Goal: Communication & Community: Answer question/provide support

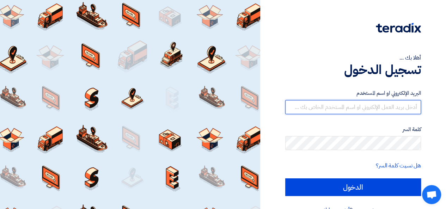
type input "[PERSON_NAME][EMAIL_ADDRESS][PERSON_NAME][DOMAIN_NAME]"
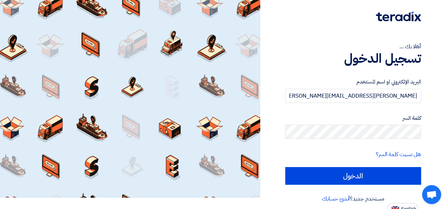
scroll to position [16, 0]
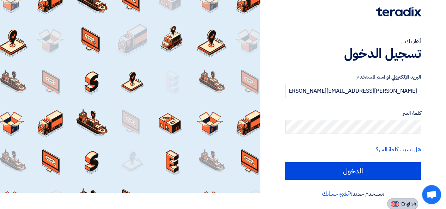
click at [408, 199] on button "English" at bounding box center [402, 203] width 31 height 11
type input "Sign in"
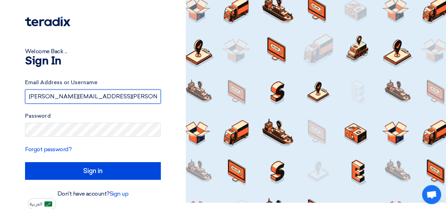
click at [137, 98] on input "[PERSON_NAME][EMAIL_ADDRESS][PERSON_NAME][DOMAIN_NAME]" at bounding box center [93, 97] width 136 height 14
type input "[PERSON_NAME][EMAIL_ADDRESS][DOMAIN_NAME]"
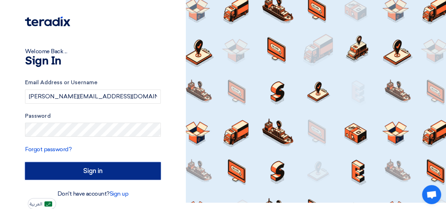
click at [119, 170] on input "Sign in" at bounding box center [93, 171] width 136 height 18
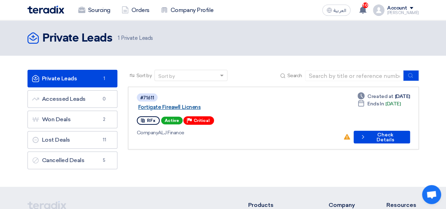
click at [209, 104] on link "Fortigate Fireawll Licnens" at bounding box center [226, 107] width 176 height 6
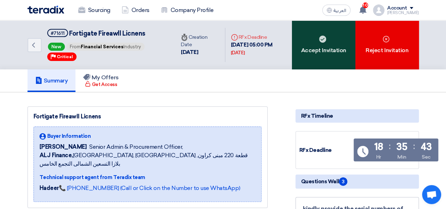
click at [326, 50] on div "Accept Invitation" at bounding box center [323, 44] width 63 height 49
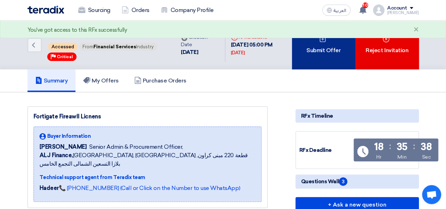
click at [330, 51] on div "Submit Offer" at bounding box center [323, 44] width 63 height 49
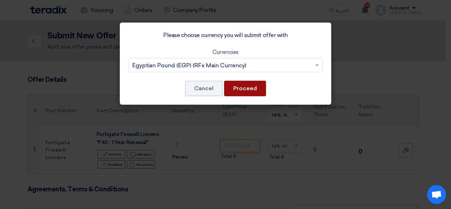
click at [245, 86] on button "Proceed" at bounding box center [245, 89] width 42 height 16
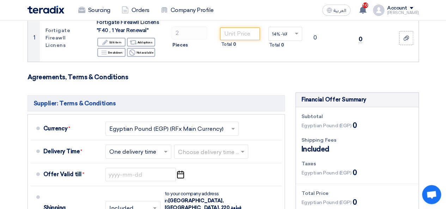
scroll to position [125, 0]
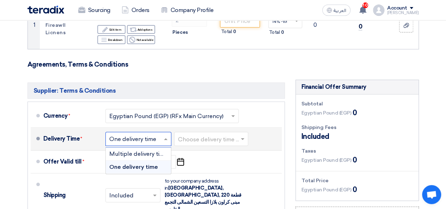
click at [154, 137] on input "text" at bounding box center [138, 140] width 59 height 10
click at [130, 163] on span "One delivery time" at bounding box center [133, 166] width 49 height 7
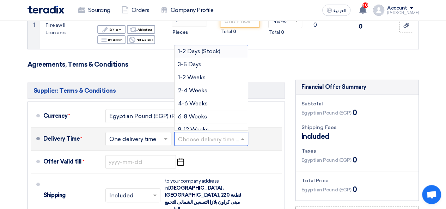
click at [195, 141] on input "text" at bounding box center [211, 140] width 67 height 10
click at [192, 91] on span "2-4 Weeks" at bounding box center [192, 90] width 29 height 7
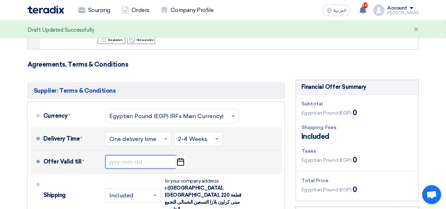
click at [158, 161] on input at bounding box center [140, 161] width 70 height 13
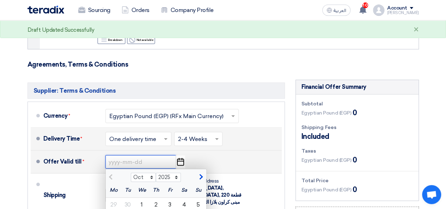
click at [158, 161] on input at bounding box center [140, 161] width 70 height 13
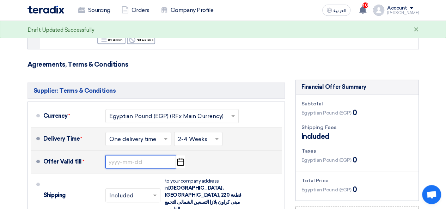
click at [158, 161] on input at bounding box center [140, 161] width 70 height 13
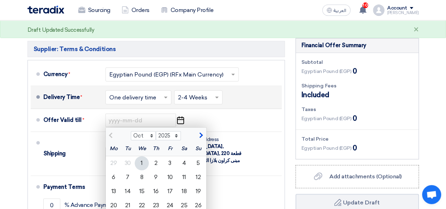
scroll to position [177, 0]
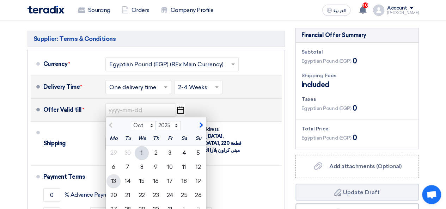
click at [109, 183] on div "13" at bounding box center [113, 181] width 14 height 14
type input "[DATE]"
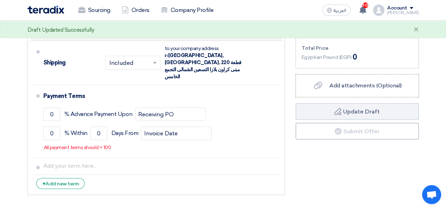
scroll to position [271, 0]
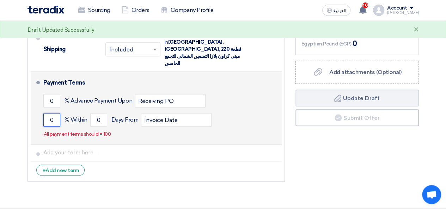
click at [58, 113] on input "0" at bounding box center [51, 119] width 17 height 13
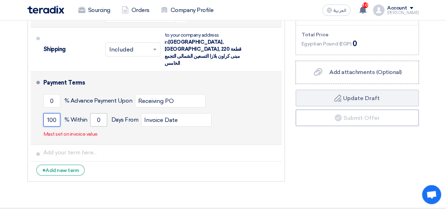
type input "100"
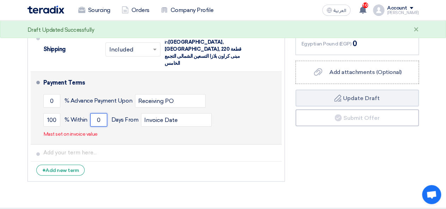
click at [103, 113] on input "0" at bounding box center [98, 119] width 17 height 13
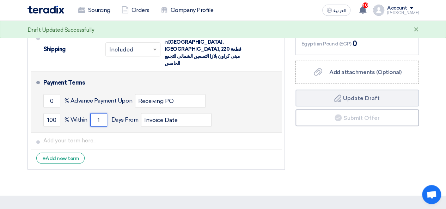
type input "1"
click at [240, 93] on div "0 % Advance Payment Upon Receiving PO" at bounding box center [160, 100] width 235 height 19
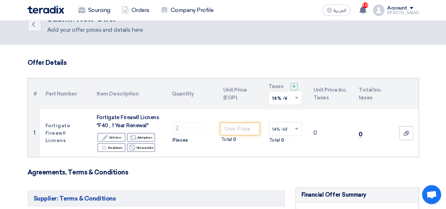
scroll to position [16, 0]
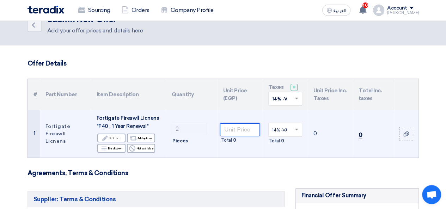
click at [242, 126] on input "number" at bounding box center [239, 129] width 39 height 13
click at [248, 129] on input "number" at bounding box center [239, 129] width 39 height 13
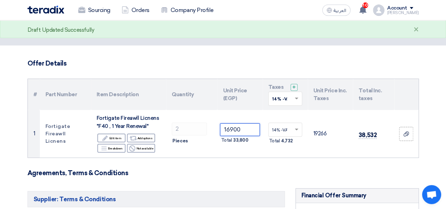
type input "16900"
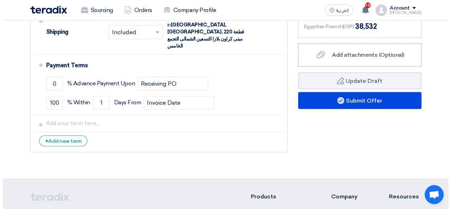
scroll to position [277, 0]
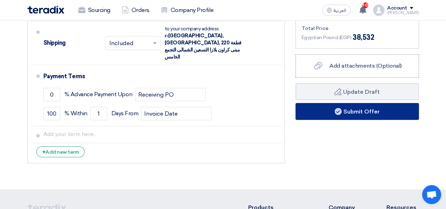
click at [396, 112] on button "Submit Offer" at bounding box center [356, 111] width 123 height 17
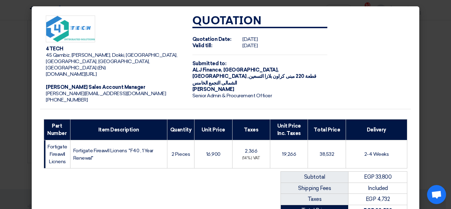
scroll to position [104, 0]
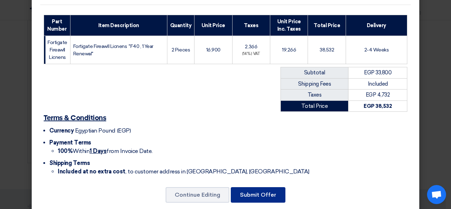
click at [263, 187] on button "Submit Offer" at bounding box center [258, 195] width 55 height 16
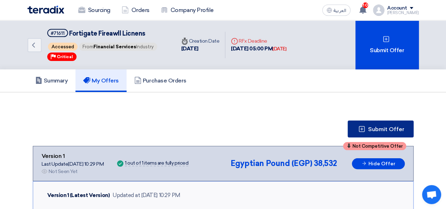
click at [386, 127] on span "Submit Offer" at bounding box center [386, 130] width 36 height 6
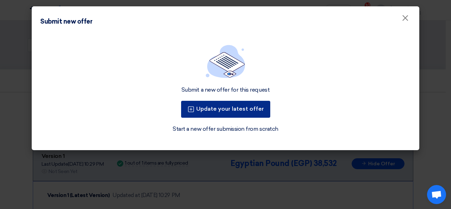
click at [267, 103] on button "Update your latest offer" at bounding box center [225, 109] width 89 height 17
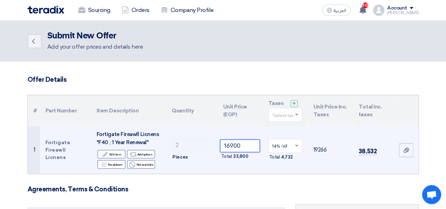
click at [231, 146] on input "16900" at bounding box center [239, 146] width 39 height 13
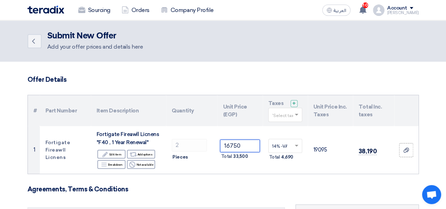
type input "16750"
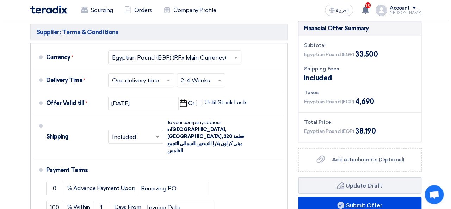
scroll to position [183, 0]
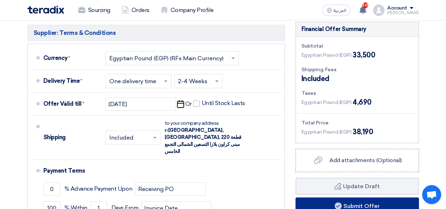
click at [365, 203] on button "Submit Offer" at bounding box center [356, 205] width 123 height 17
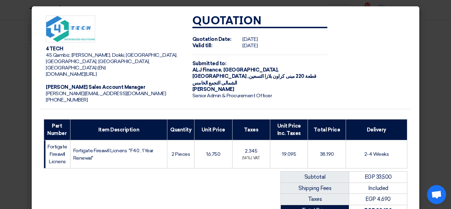
scroll to position [104, 0]
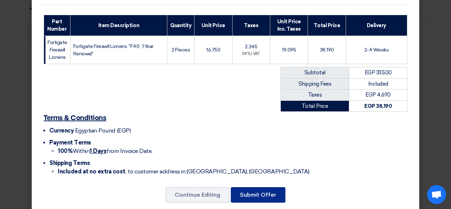
click at [263, 189] on button "Submit Offer" at bounding box center [258, 195] width 55 height 16
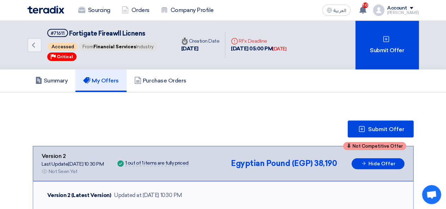
click at [409, 11] on div "[PERSON_NAME]" at bounding box center [403, 13] width 32 height 4
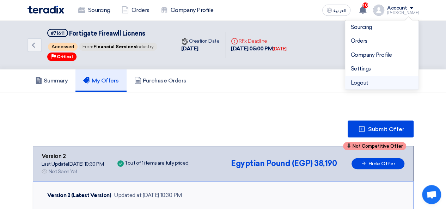
click at [373, 79] on li "Logout" at bounding box center [381, 83] width 73 height 14
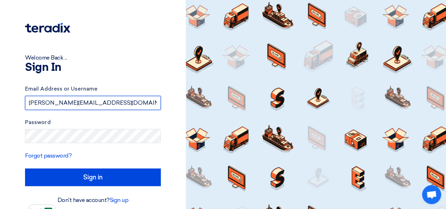
click at [129, 100] on input "[PERSON_NAME][EMAIL_ADDRESS][DOMAIN_NAME]" at bounding box center [93, 103] width 136 height 14
type input "[PERSON_NAME][EMAIL_ADDRESS][PERSON_NAME][DOMAIN_NAME]"
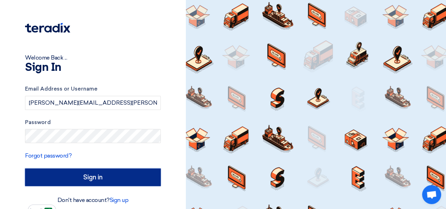
click at [123, 172] on input "Sign in" at bounding box center [93, 177] width 136 height 18
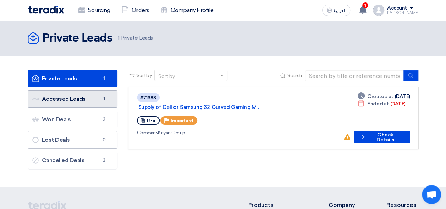
click at [93, 100] on link "Accessed Leads Accessed Leads 1" at bounding box center [72, 99] width 90 height 18
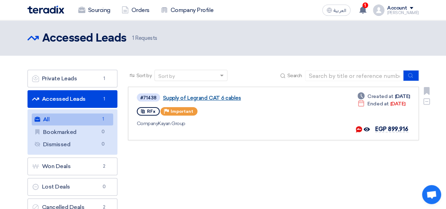
click at [228, 98] on link "Supply of Legrand CAT 6 cables" at bounding box center [251, 98] width 176 height 6
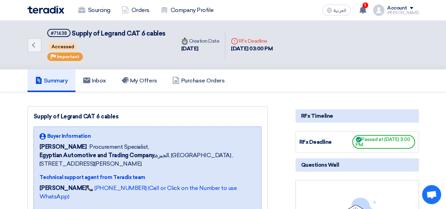
drag, startPoint x: 448, startPoint y: 49, endPoint x: 309, endPoint y: 92, distance: 145.4
click at [253, 47] on div "[DATE] 03:00 PM" at bounding box center [252, 49] width 42 height 8
click at [278, 58] on div "Deadline RFx Deadline [DATE] 03:00 PM" at bounding box center [251, 45] width 53 height 27
click at [369, 141] on span "Passed at [DATE] 3:00 PM" at bounding box center [383, 142] width 63 height 14
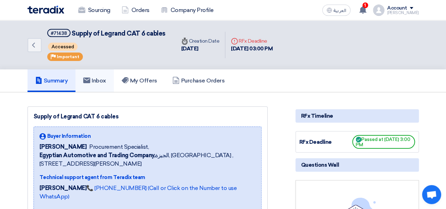
click at [101, 82] on h5 "Inbox" at bounding box center [94, 80] width 23 height 7
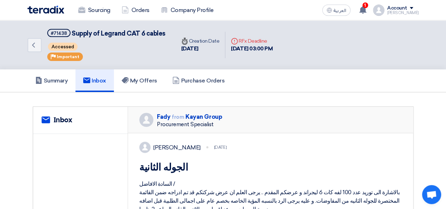
click at [220, 126] on div "Procurement Specialist" at bounding box center [189, 124] width 65 height 6
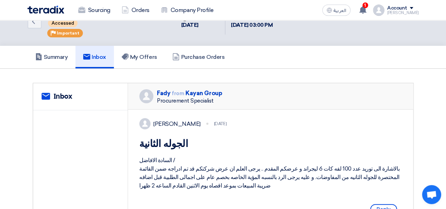
scroll to position [23, 0]
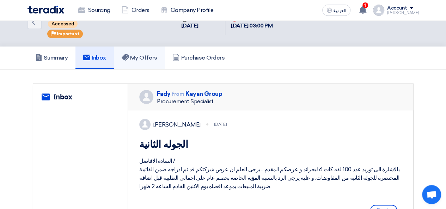
click at [158, 67] on link "My Offers" at bounding box center [139, 58] width 51 height 23
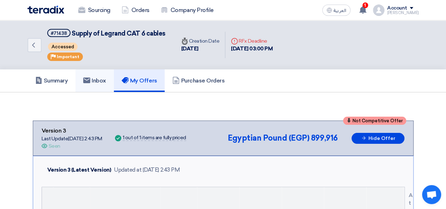
click at [104, 82] on h5 "Inbox" at bounding box center [94, 80] width 23 height 7
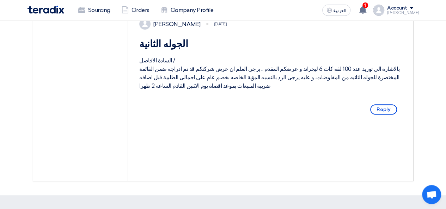
scroll to position [114, 0]
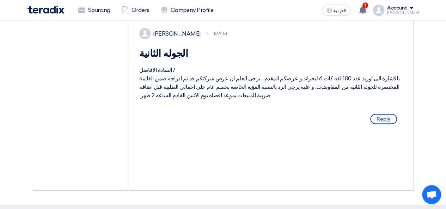
click at [390, 124] on span "Reply" at bounding box center [383, 119] width 27 height 10
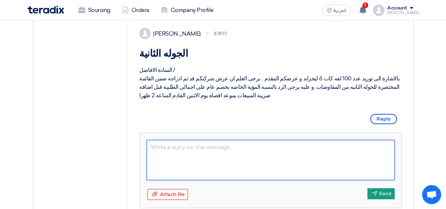
click at [309, 162] on textarea at bounding box center [271, 160] width 248 height 40
type textarea "Dear [PERSON_NAME]"
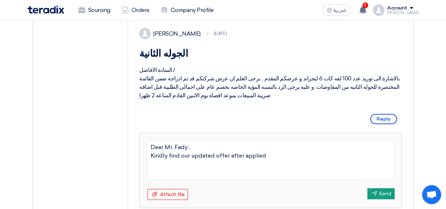
type textarea "Dear Mr. Fady , Kindly find our updated offer after applied"
type textarea "Dear [PERSON_NAME] , Kindly find our updated offer after applied addtional disc…"
click at [283, 168] on textarea "Dear [PERSON_NAME] , Kindly find our updated offer after applied addtional disc…" at bounding box center [271, 160] width 248 height 40
click at [276, 175] on textarea "Dear [PERSON_NAME] , Kindly find our updated offer after applied addtional disc…" at bounding box center [271, 160] width 248 height 40
click at [278, 172] on textarea "Dear [PERSON_NAME] , Kindly find our updated offer after applied addtional disc…" at bounding box center [271, 160] width 248 height 40
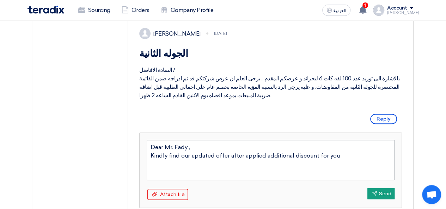
click at [341, 172] on textarea "Dear Mr. Fady , Kindly find our updated offer after applied additional discount…" at bounding box center [271, 160] width 248 height 40
type textarea "Dear Mr. Fady , Kindly find our updated offer after applied additional discount…"
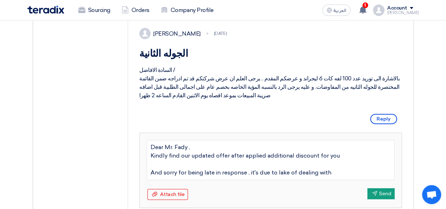
type textarea "Dear Mr. Fady , Kindly find our updated offer after applied additional discount…"
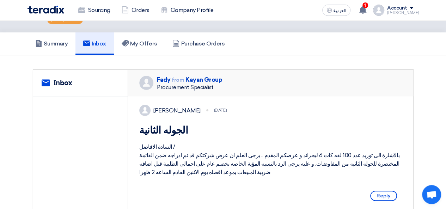
scroll to position [197, 0]
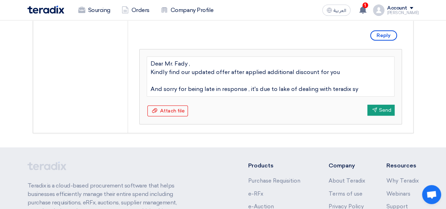
type textarea "Dear Mr. Fady , Kindly find our updated offer after applied additional discount…"
click at [339, 97] on textarea "Dear Mr. Fady , Kindly find our updated offer after applied additional discount…" at bounding box center [271, 76] width 248 height 40
click at [371, 97] on textarea "Dear Mr. Fady , Kindly find our updated offer after applied additional discount…" at bounding box center [271, 76] width 248 height 40
type textarea "Dear Mr. Fady , Kindly find our updated offer after applied additional discount…"
click at [177, 116] on div "Attach file Attach file" at bounding box center [167, 110] width 41 height 11
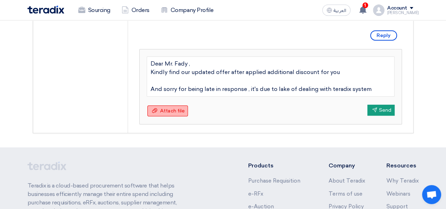
click at [0, 0] on input "Attach file Attach file" at bounding box center [0, 0] width 0 height 0
drag, startPoint x: 448, startPoint y: 112, endPoint x: 286, endPoint y: 122, distance: 162.0
click at [286, 117] on div "Attach file Attach file Send Send" at bounding box center [271, 111] width 248 height 12
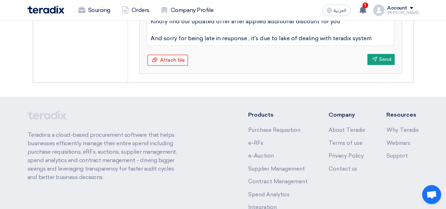
scroll to position [249, 0]
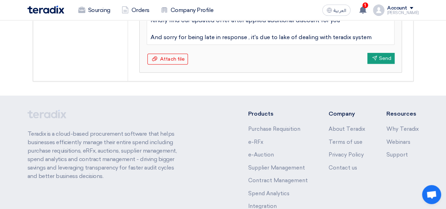
click at [174, 62] on span "Attach file" at bounding box center [172, 59] width 25 height 6
click at [0, 0] on input "Attach file Attach file" at bounding box center [0, 0] width 0 height 0
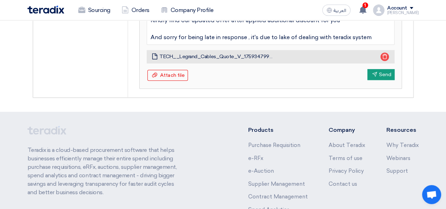
click at [257, 60] on span "TECH__Legrand_Cables_Quote_V_1759347995298.pdf" at bounding box center [216, 57] width 114 height 6
click at [278, 63] on li "Attachment TECH__Legrand_Cables_Quote_V_1759347995298.pdf" at bounding box center [271, 56] width 248 height 13
click at [270, 60] on span "TECH__Legrand_Cables_Quote_V_1759347995298.pdf" at bounding box center [216, 57] width 114 height 6
click at [376, 80] on button "Send Send" at bounding box center [380, 74] width 27 height 11
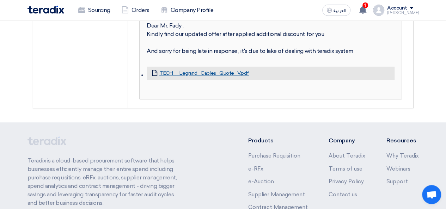
click at [219, 76] on link "TECH__Legrand_Cables_Quote_V.pdf" at bounding box center [204, 73] width 90 height 6
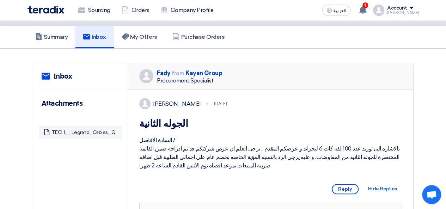
scroll to position [0, 0]
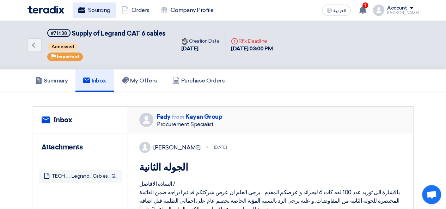
click at [97, 12] on link "Sourcing" at bounding box center [94, 10] width 43 height 16
